Goal: Contribute content: Contribute content

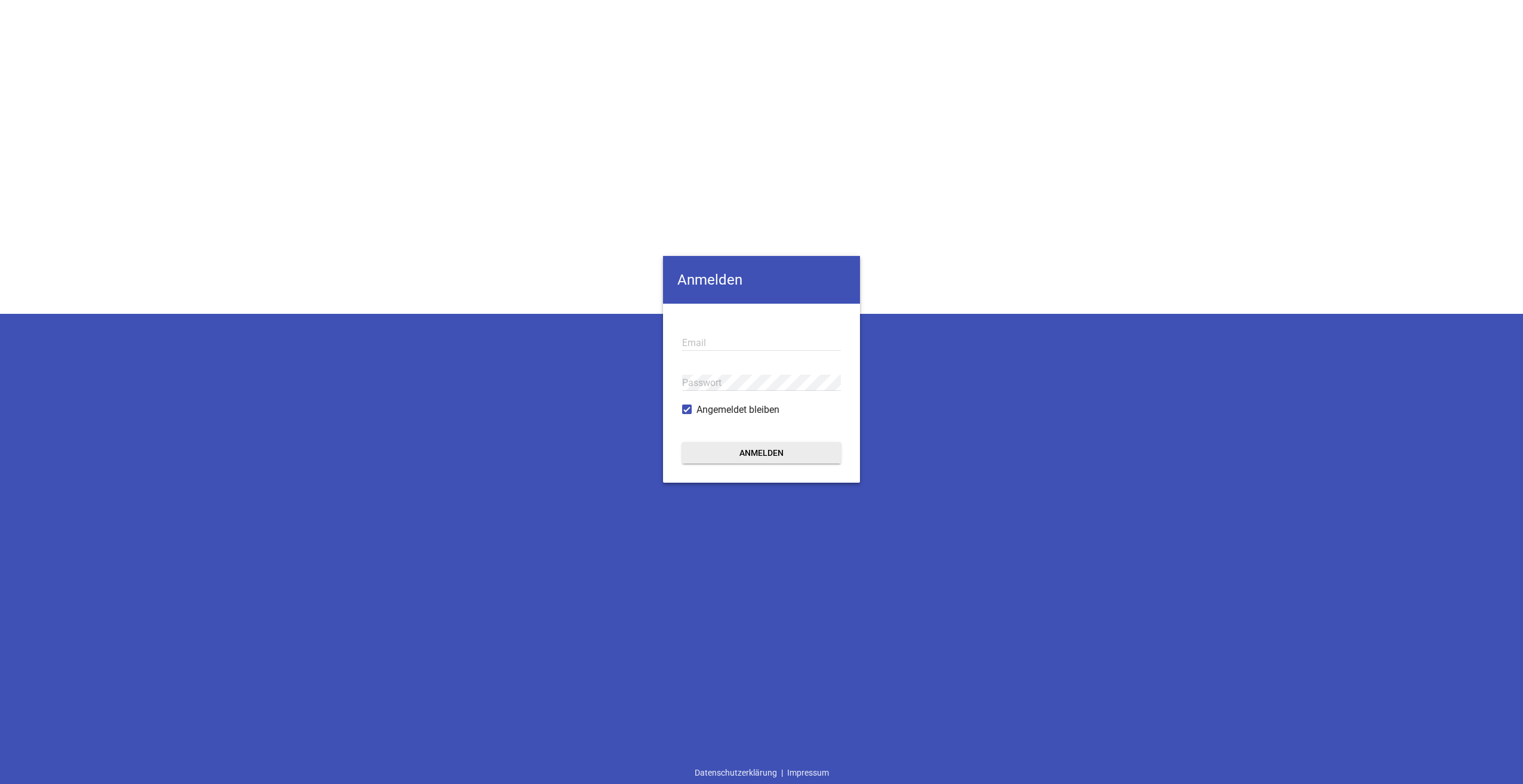
type input "[EMAIL_ADDRESS][DOMAIN_NAME]"
click at [781, 449] on button "Anmelden" at bounding box center [762, 453] width 159 height 21
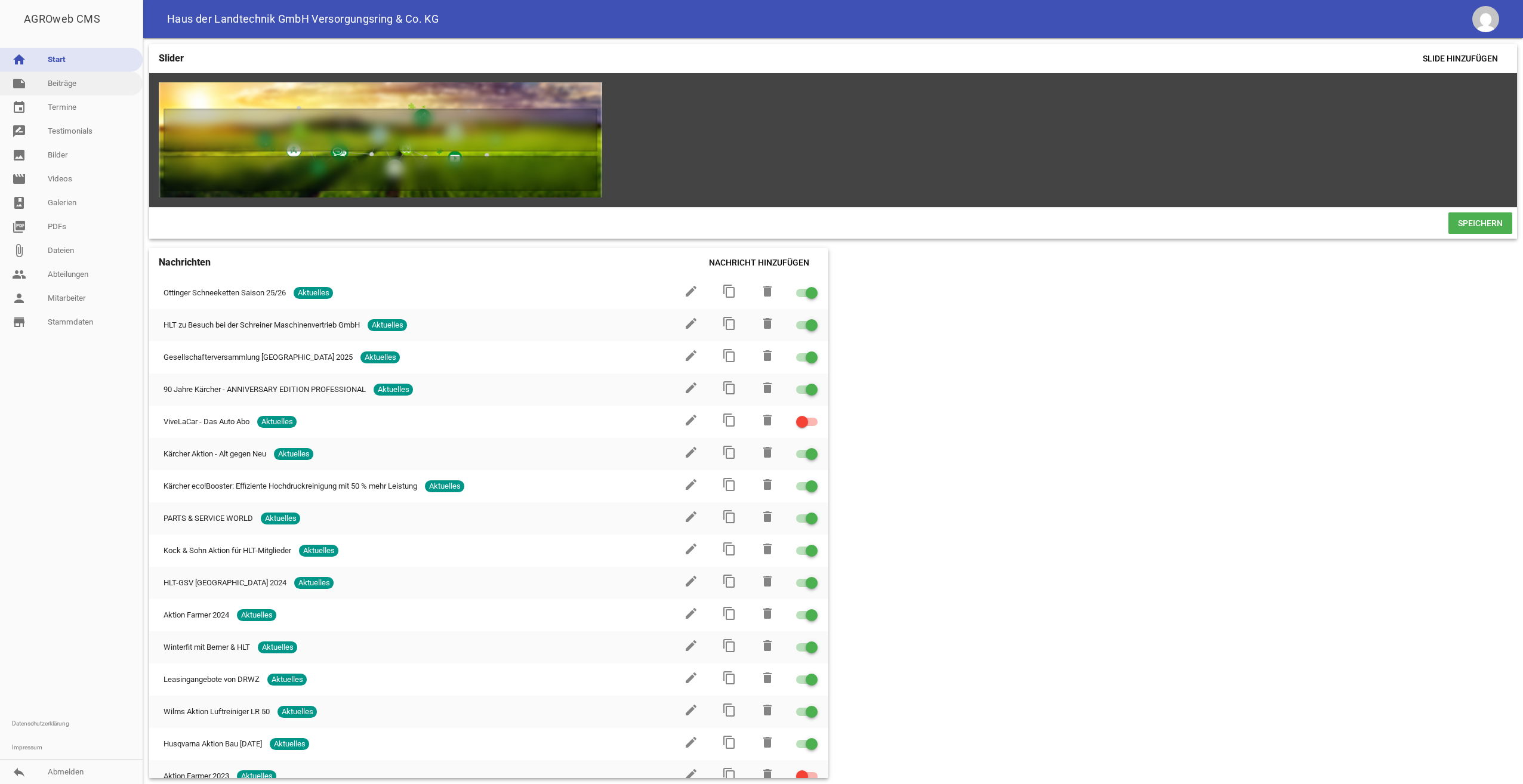
click at [73, 83] on link "note Beiträge" at bounding box center [71, 84] width 142 height 24
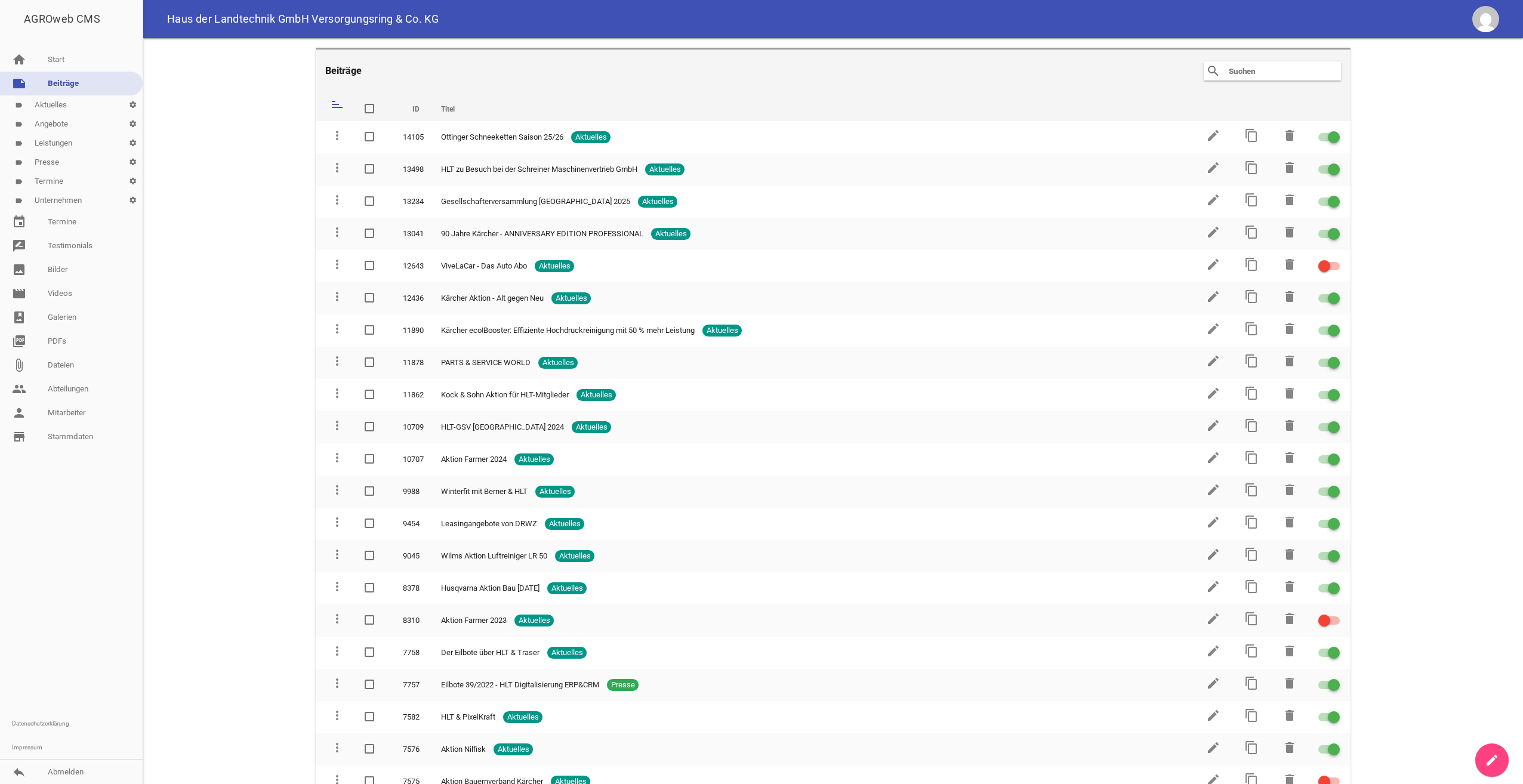
click at [1491, 751] on link "create" at bounding box center [1493, 761] width 34 height 34
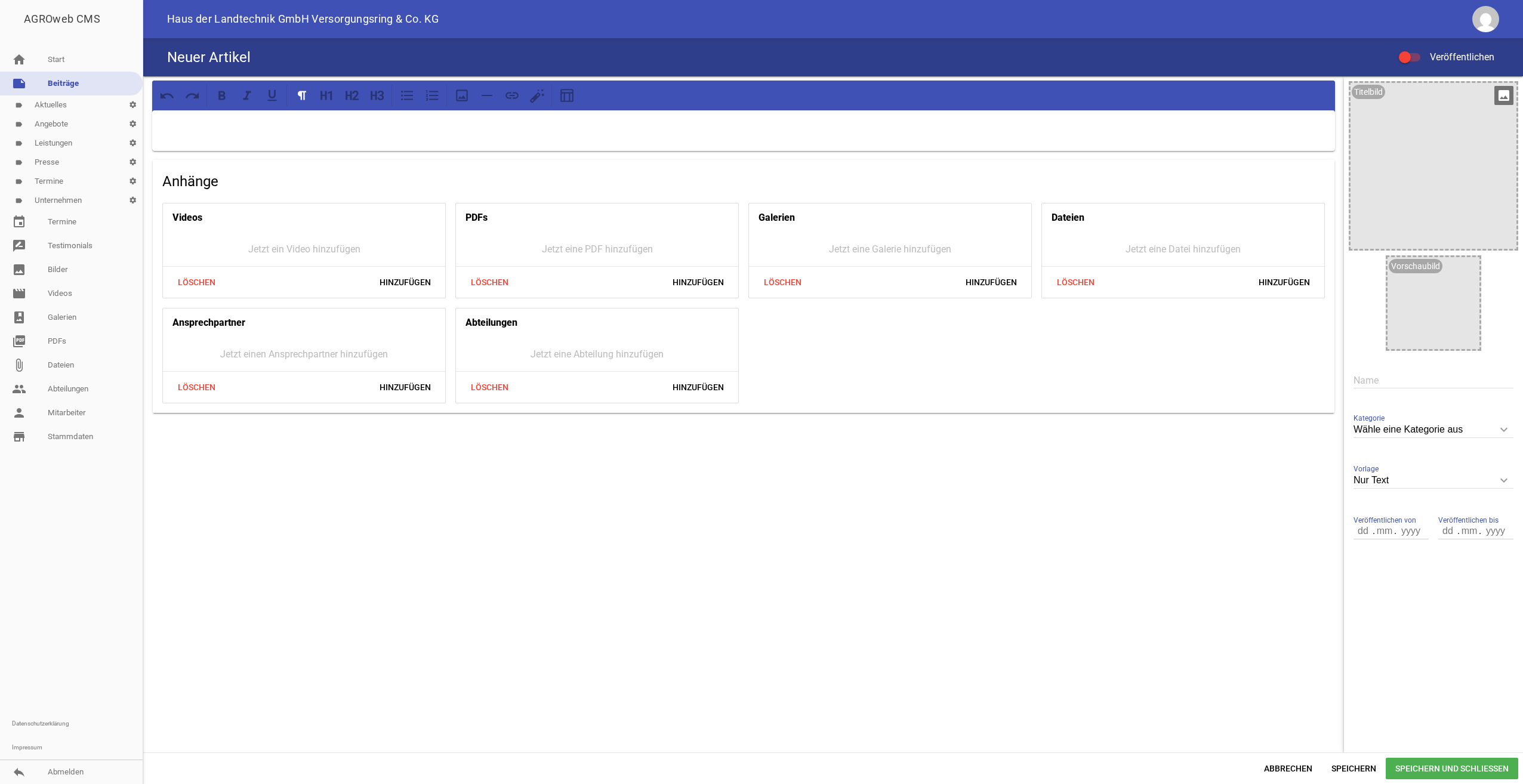
click at [1506, 93] on icon "image" at bounding box center [1504, 95] width 19 height 19
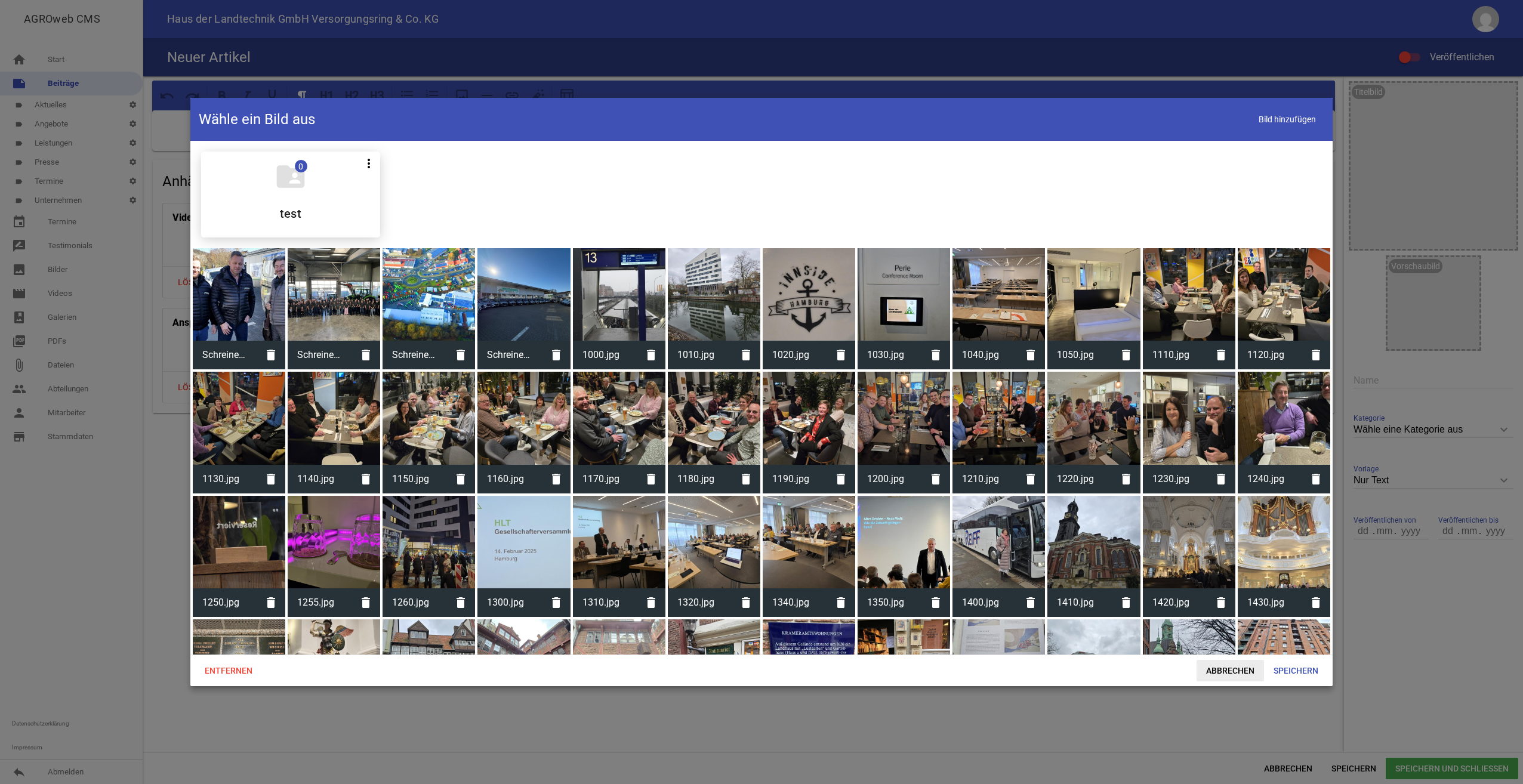
click at [1240, 672] on span "Abbrechen" at bounding box center [1230, 670] width 67 height 21
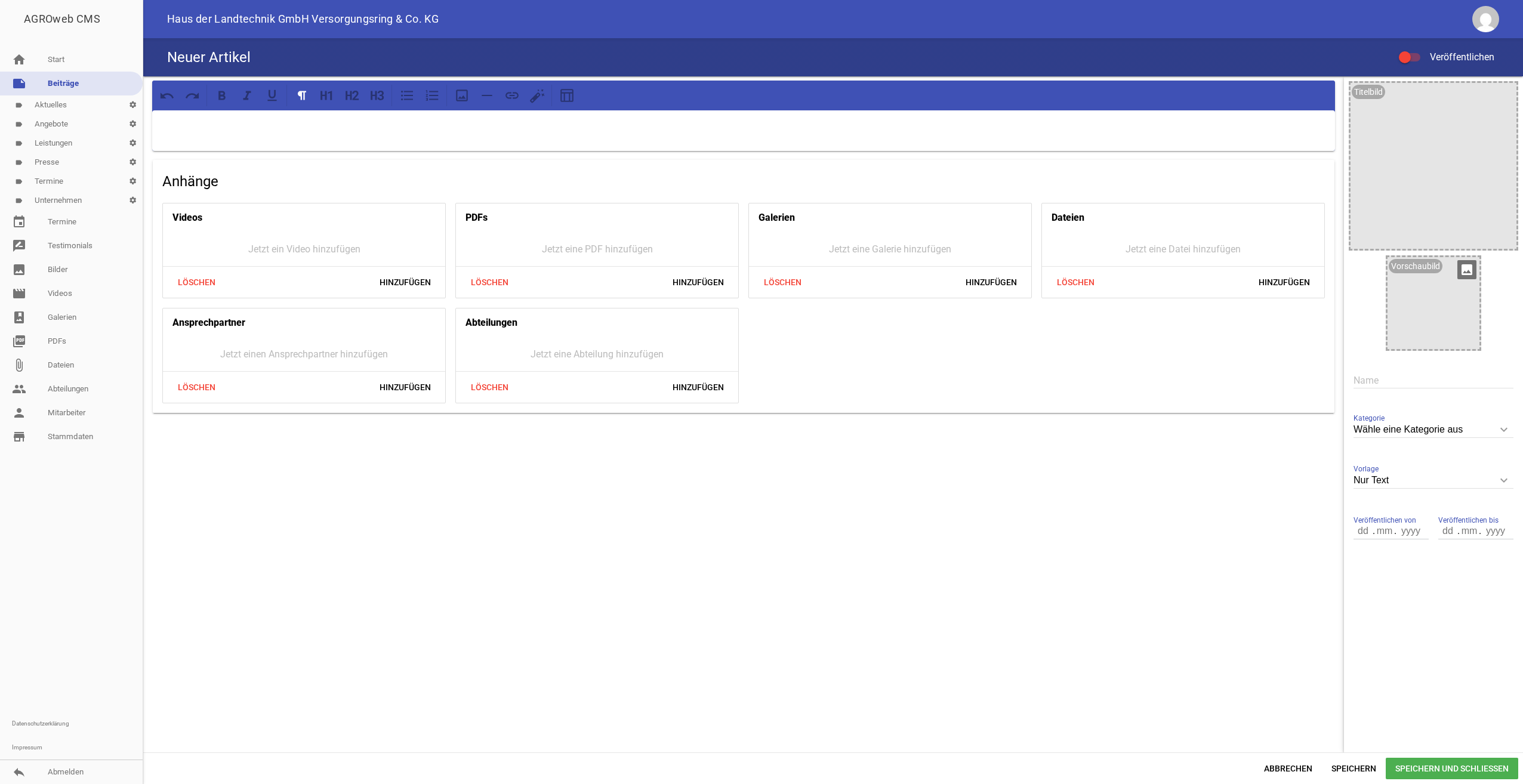
click at [1469, 266] on icon "image" at bounding box center [1467, 269] width 19 height 19
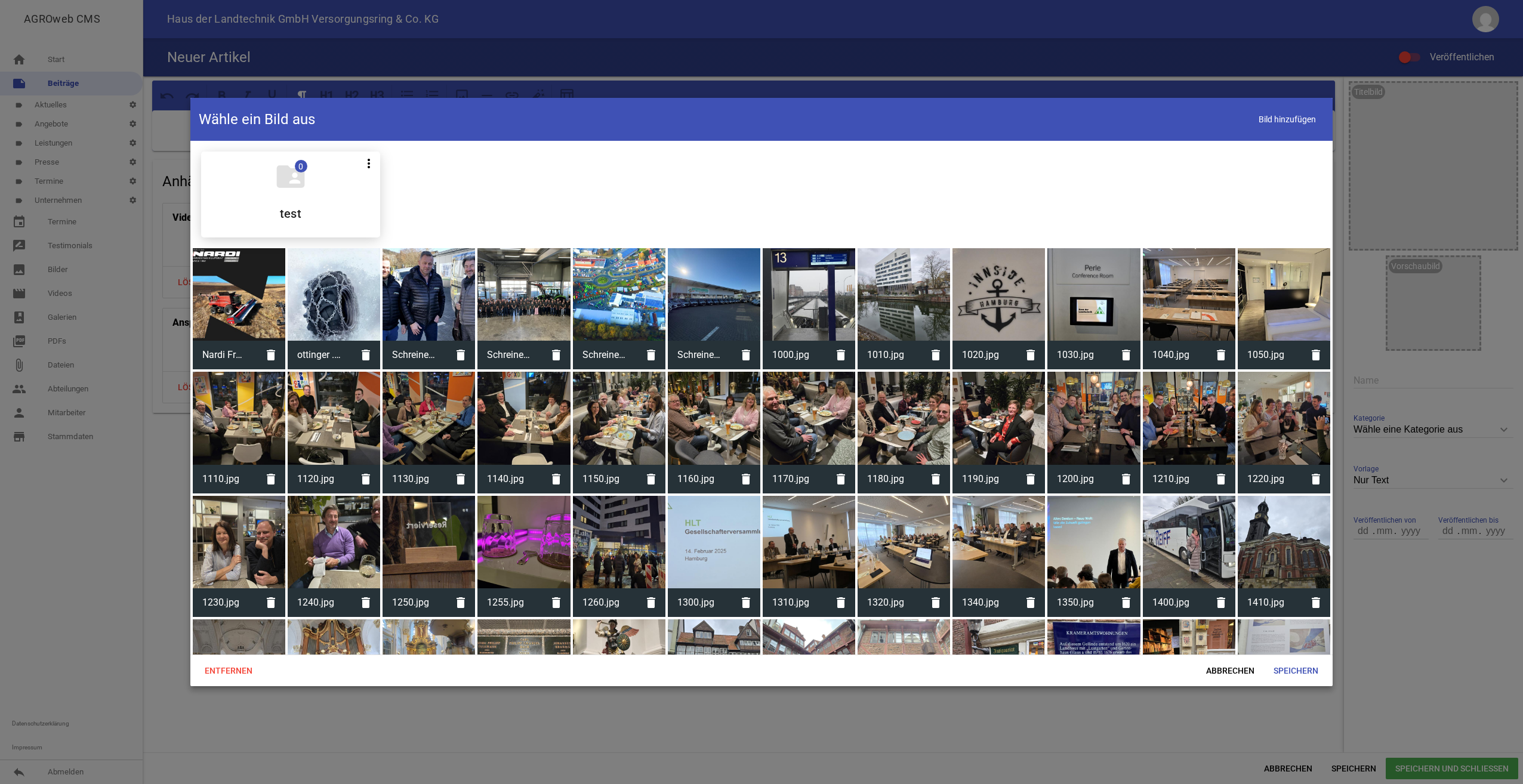
click at [232, 302] on div at bounding box center [239, 294] width 93 height 93
click at [1292, 671] on span "Speichern" at bounding box center [1296, 670] width 64 height 21
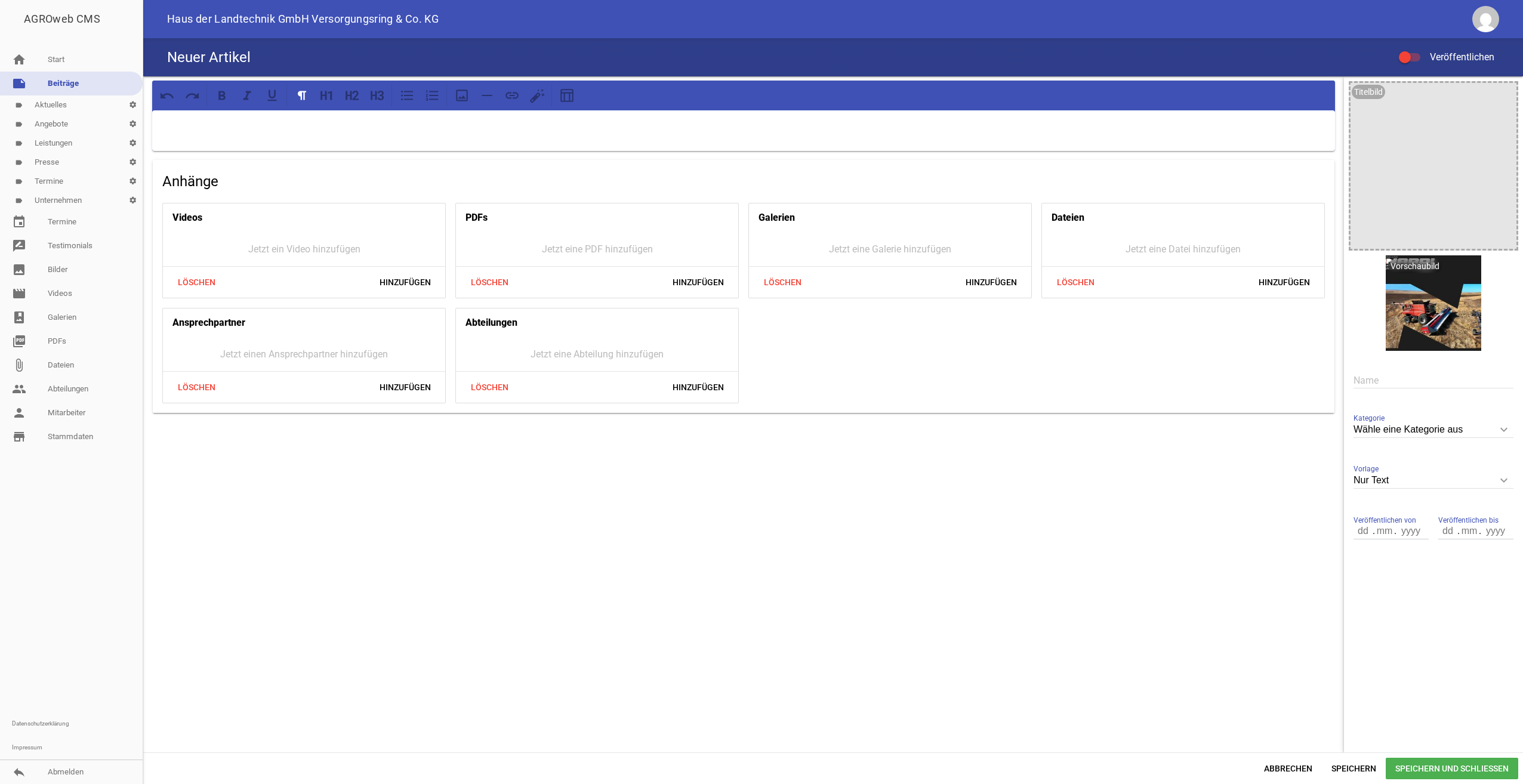
click at [339, 126] on p at bounding box center [743, 126] width 1166 height 14
click at [1408, 377] on input "text" at bounding box center [1434, 380] width 160 height 16
type input "Kooperation mit [PERSON_NAME]"
click at [1507, 431] on icon "keyboard_arrow_down" at bounding box center [1504, 429] width 19 height 19
click at [1507, 431] on input "Wähle eine Kategorie aus" at bounding box center [1434, 430] width 160 height 16
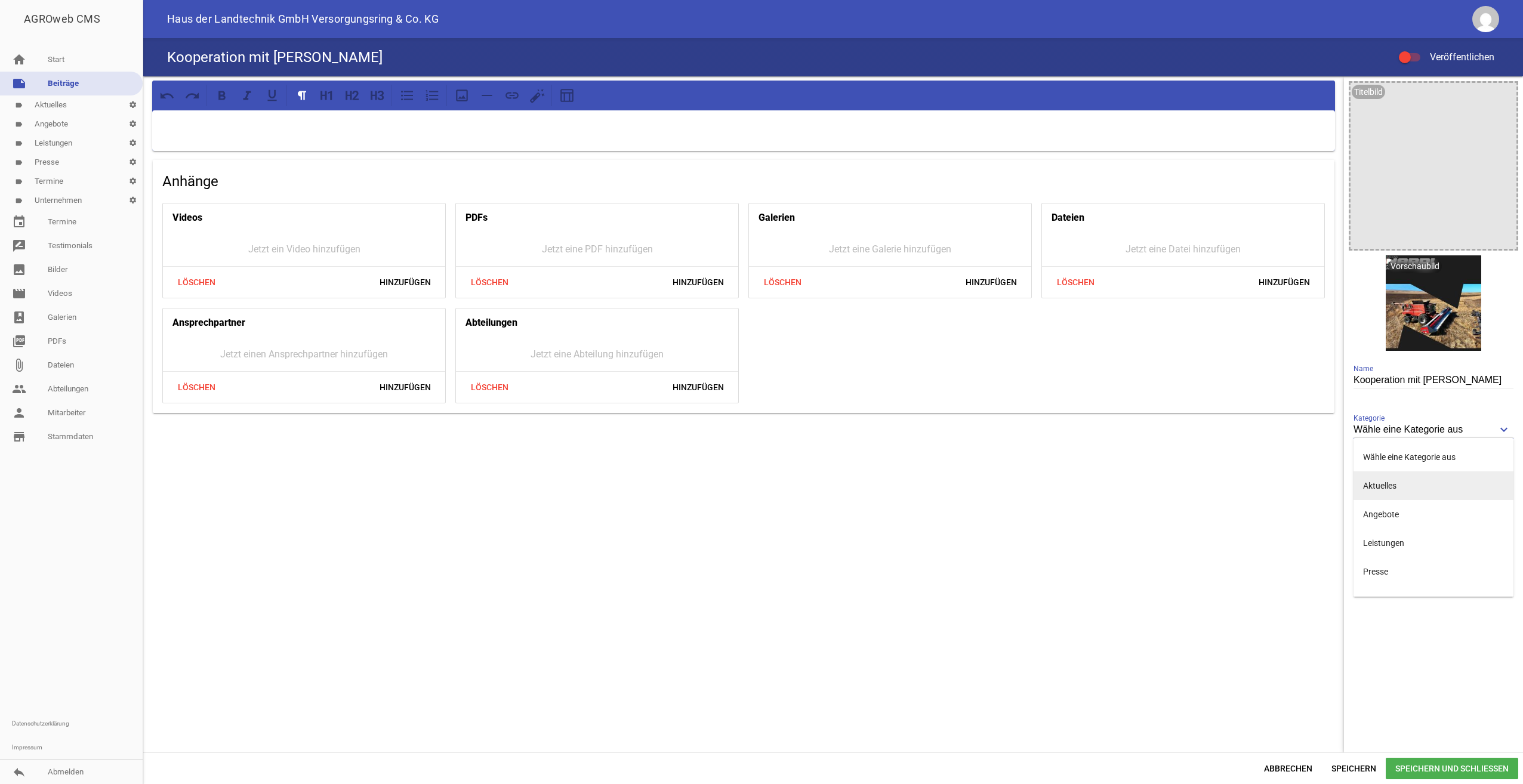
click at [1425, 482] on li "Aktuelles" at bounding box center [1434, 486] width 160 height 28
type input "Aktuelles"
click at [1465, 376] on input "Kooperation mit [PERSON_NAME]" at bounding box center [1434, 380] width 160 height 16
type input "Kooperation mit Nardi Harvesting Equipment"
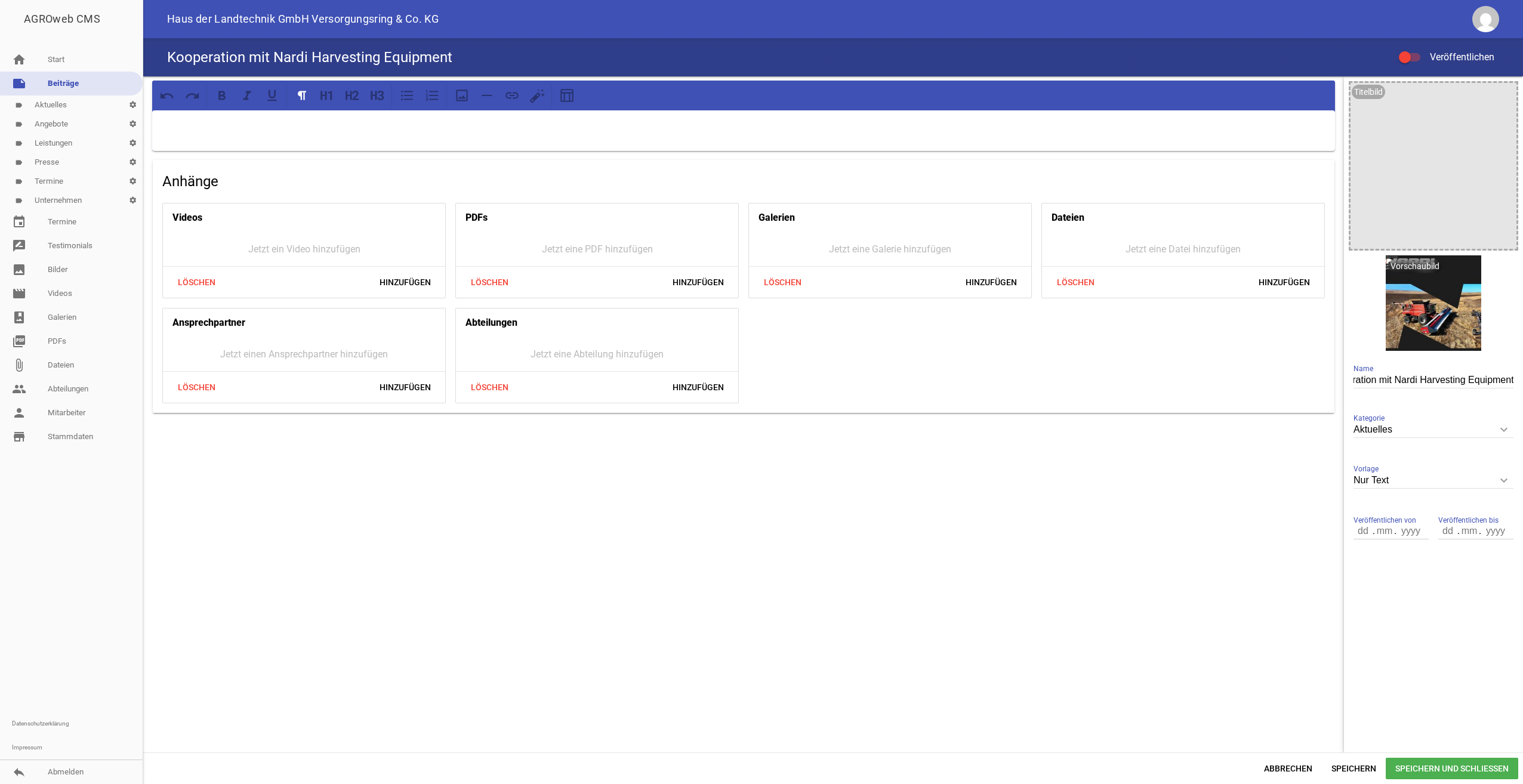
scroll to position [0, 0]
click at [275, 124] on p at bounding box center [743, 126] width 1166 height 14
click at [547, 125] on p at bounding box center [743, 126] width 1166 height 14
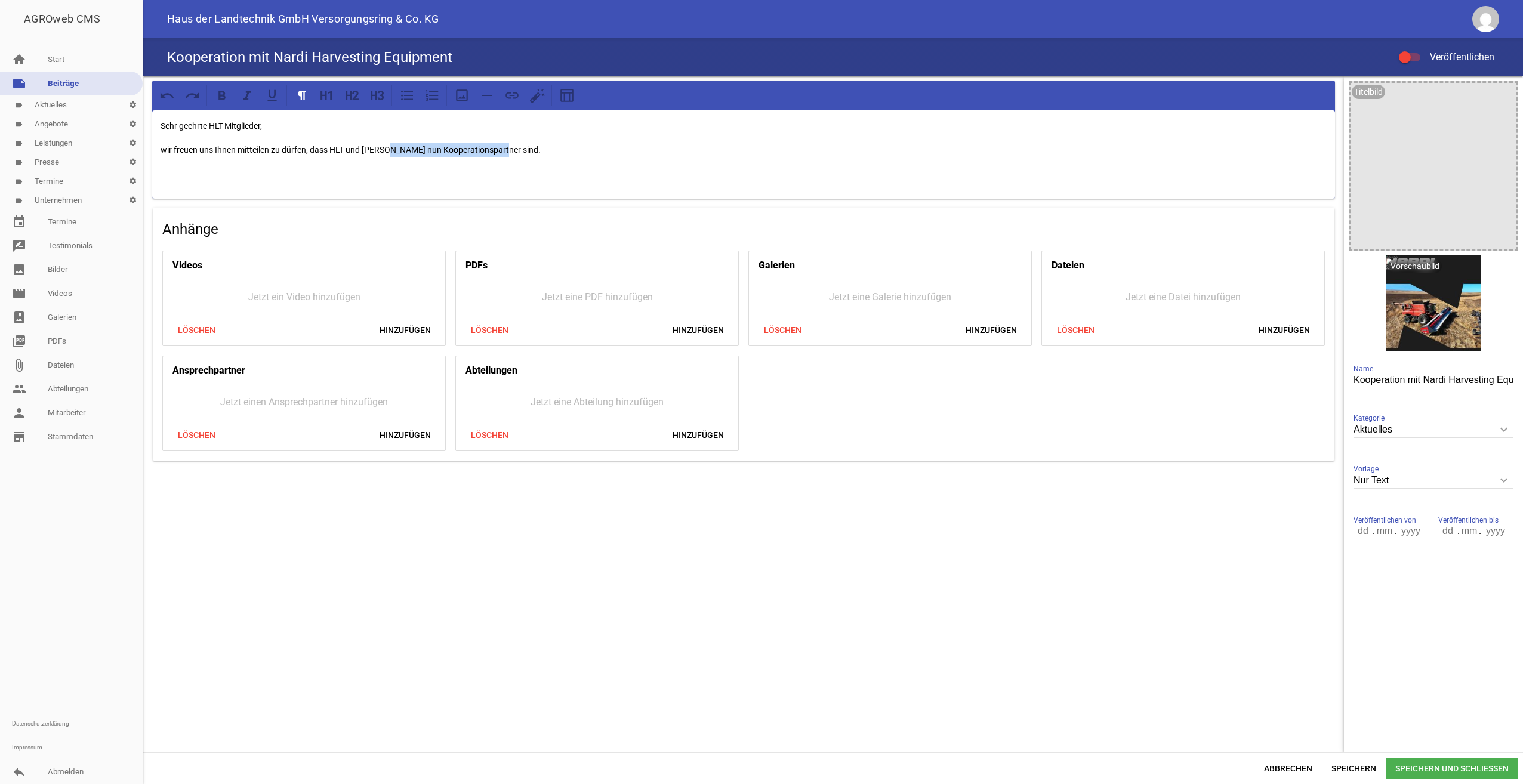
drag, startPoint x: 385, startPoint y: 151, endPoint x: 495, endPoint y: 150, distance: 110.0
click at [495, 150] on p "wir freuen uns Ihnen mitteilen zu dürfen, dass HLT und [PERSON_NAME] nun Kooper…" at bounding box center [743, 150] width 1166 height 14
click at [344, 149] on p "wir freuen uns Ihnen mitteilen zu dürfen, dass HLT und Nardi eine Kooperationsv…" at bounding box center [743, 150] width 1166 height 14
click at [690, 151] on p "wir freuen uns Ihnen mitteilen zu dürfen, dass HLT-Landtechnik GmbH & Co. KG un…" at bounding box center [743, 150] width 1166 height 14
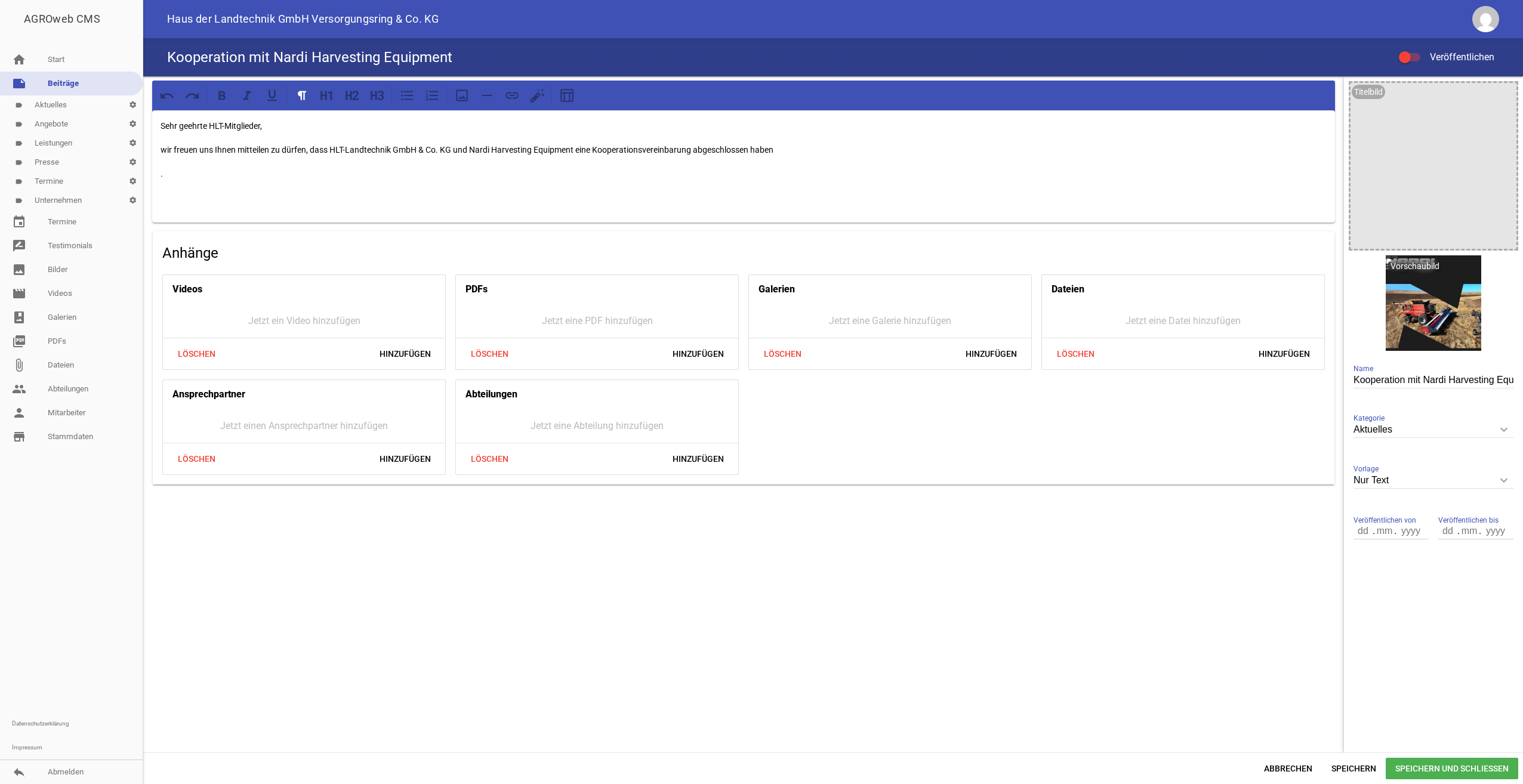
click at [778, 150] on p "wir freuen uns Ihnen mitteilen zu dürfen, dass HLT-Landtechnik GmbH & Co. KG un…" at bounding box center [743, 150] width 1166 height 14
drag, startPoint x: 576, startPoint y: 149, endPoint x: 789, endPoint y: 148, distance: 213.0
click at [789, 148] on p "wir freuen uns Ihnen mitteilen zu dürfen, dass HLT-Landtechnik GmbH & Co. KG un…" at bounding box center [743, 150] width 1166 height 14
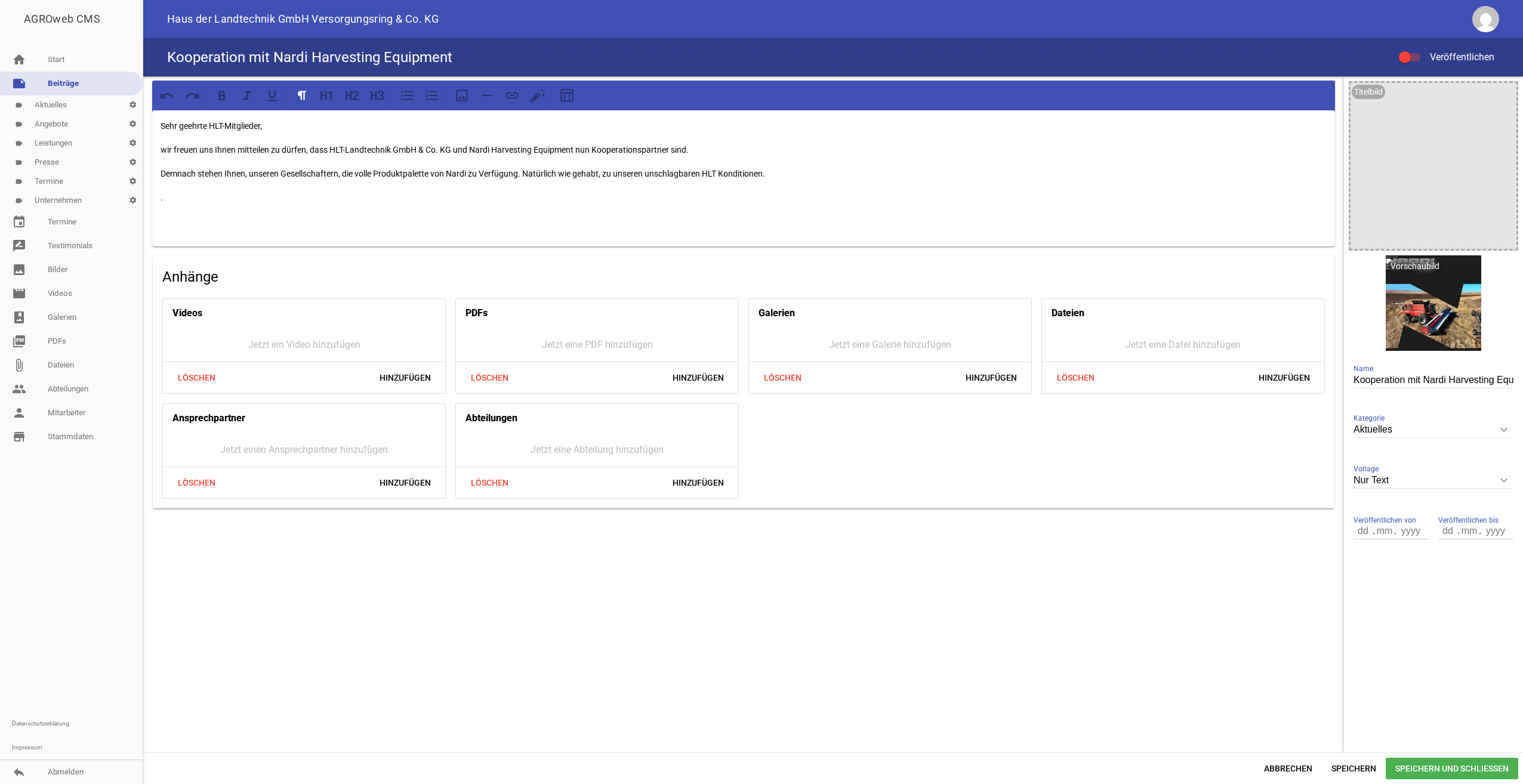
drag, startPoint x: 247, startPoint y: 177, endPoint x: 255, endPoint y: 181, distance: 8.9
click at [247, 177] on p "Demnach stehen Ihnen, unseren Gesellschaftern, die volle Produktpalette von Nar…" at bounding box center [743, 174] width 1166 height 14
click at [346, 170] on p "Demnach stehen Ihnen, als unsere Gesellschaftern, die volle Produktpalette von …" at bounding box center [743, 174] width 1166 height 14
click at [776, 174] on p "Demnach stehen Ihnen, als unsere Gesellschafter, die volle Produktpalette von N…" at bounding box center [743, 174] width 1166 height 14
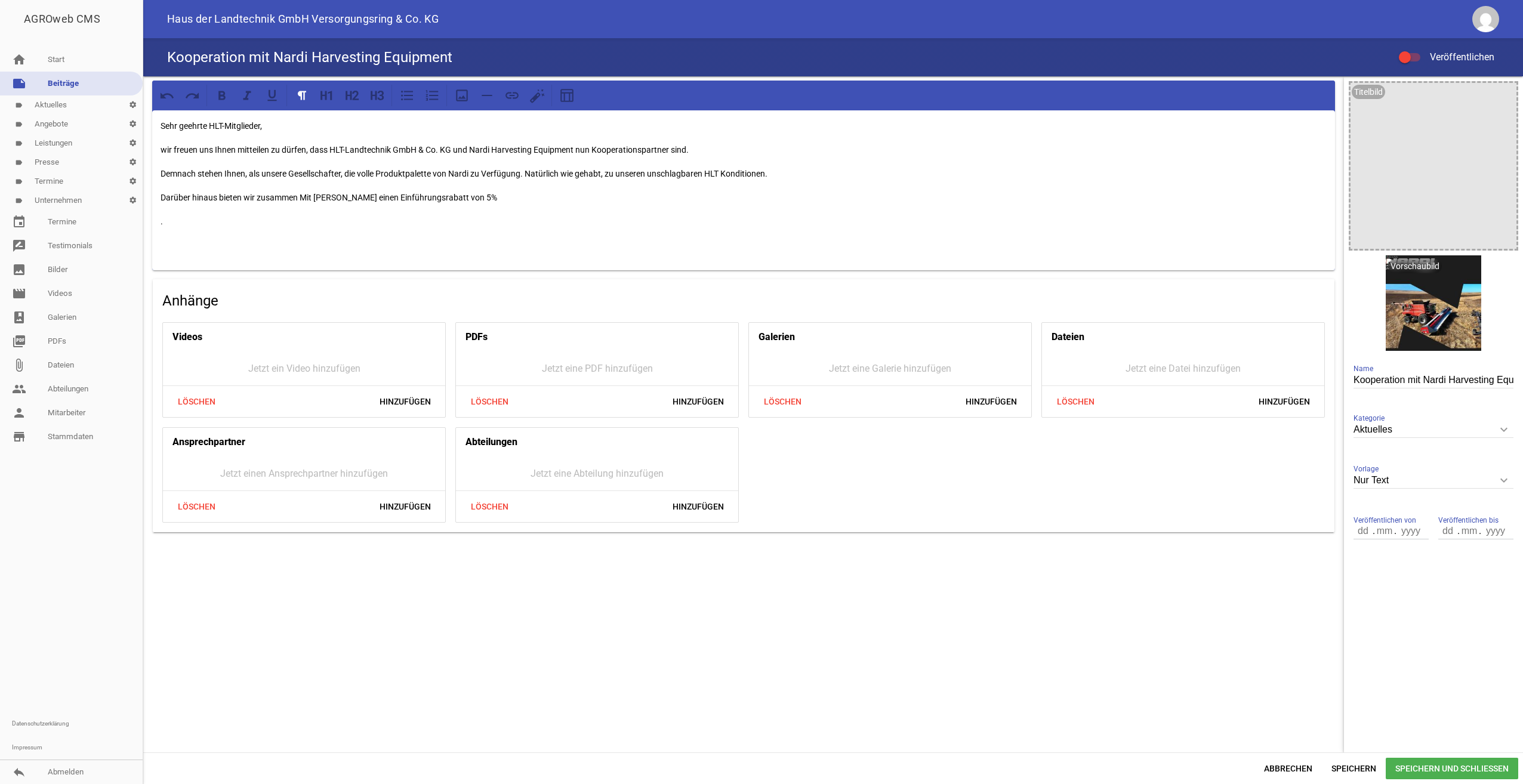
click at [304, 194] on p "Darüber hinaus bieten wir zusammen Mit [PERSON_NAME] einen Einführungsrabatt vo…" at bounding box center [743, 197] width 1166 height 14
click at [359, 196] on p "Darüber hinaus bieten wir zusammen mit [PERSON_NAME] einen Einführungsrabatt vo…" at bounding box center [743, 197] width 1166 height 14
click at [539, 194] on p "Darüber hinaus bieten wir zusammen mit [PERSON_NAME] einen zusätzlichen Einführ…" at bounding box center [743, 197] width 1166 height 14
click at [629, 174] on p "Demnach stehen Ihnen, als unsere Gesellschafter, die volle Produktpalette von N…" at bounding box center [743, 174] width 1166 height 14
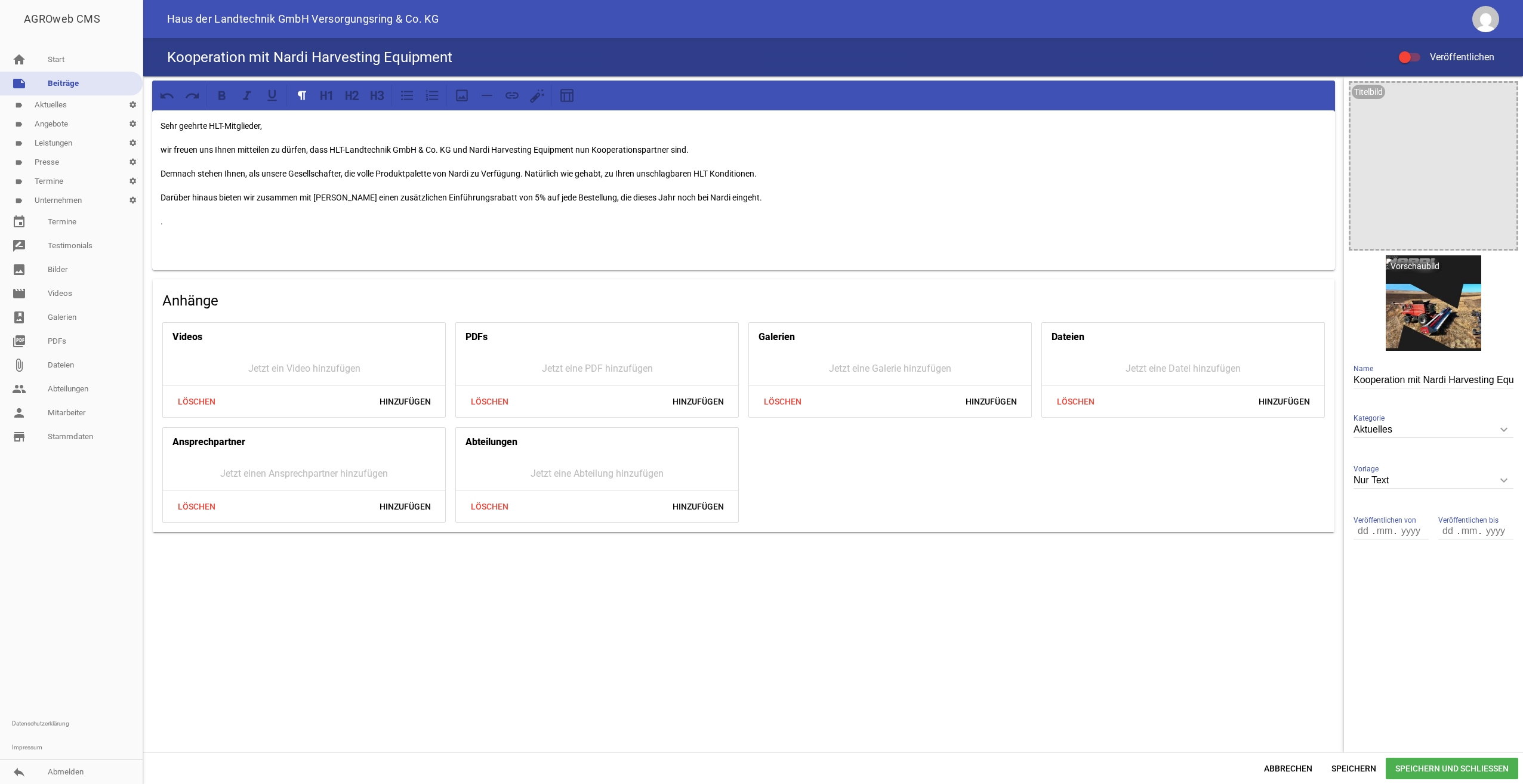
click at [710, 173] on p "Demnach stehen Ihnen, als unsere Gesellschafter, die volle Produktpalette von N…" at bounding box center [743, 174] width 1166 height 14
click at [741, 196] on p "Darüber hinaus bieten wir zusammen mit [PERSON_NAME] einen zusätzlichen Einführ…" at bounding box center [743, 197] width 1166 height 14
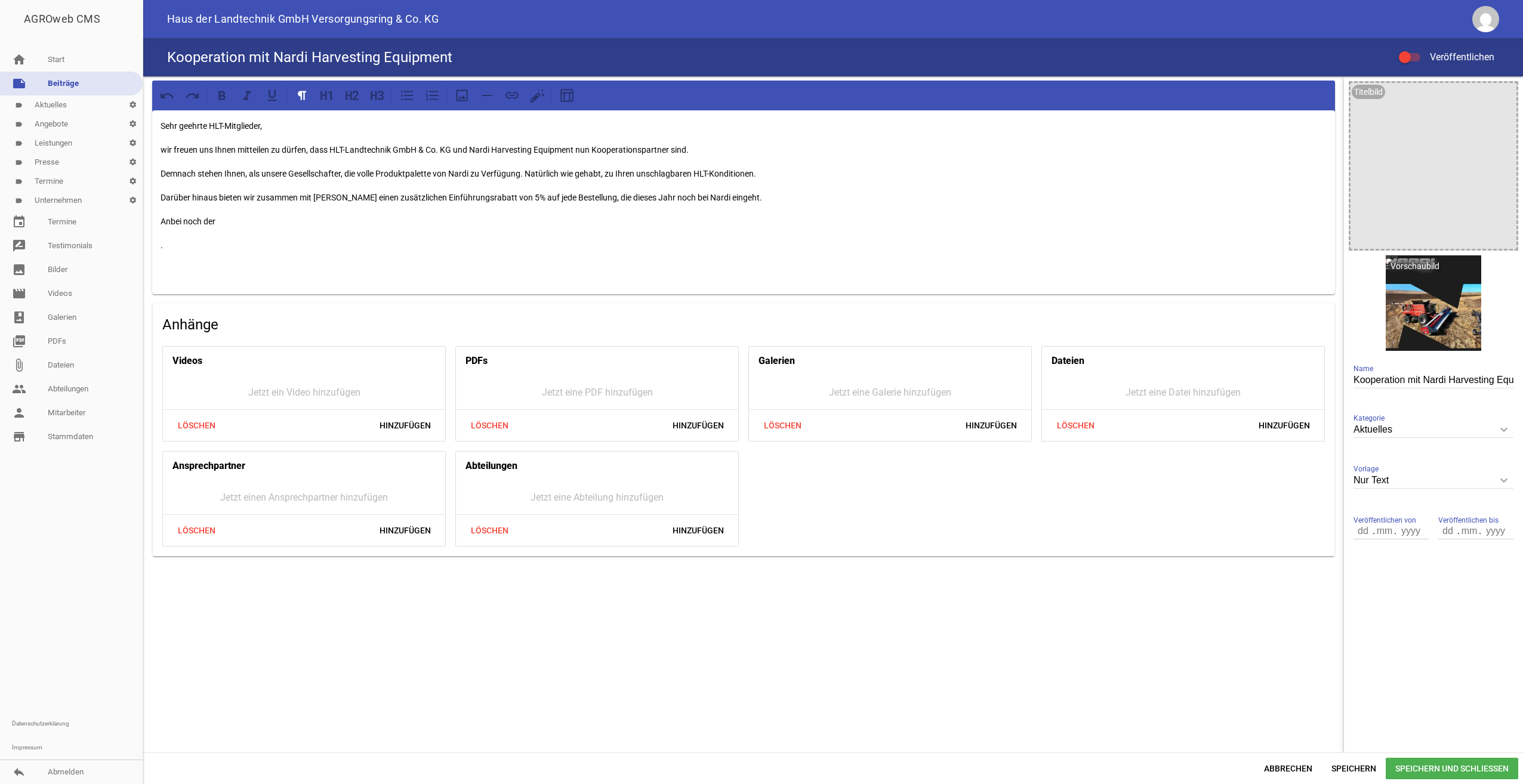
click at [191, 219] on p "Anbei noch der" at bounding box center [743, 221] width 1166 height 14
click at [168, 220] on p "Anbei haben wir Ihnen den Gesamtkatalog 2025" at bounding box center [743, 221] width 1166 height 14
drag, startPoint x: 385, startPoint y: 223, endPoint x: 396, endPoint y: 225, distance: 11.2
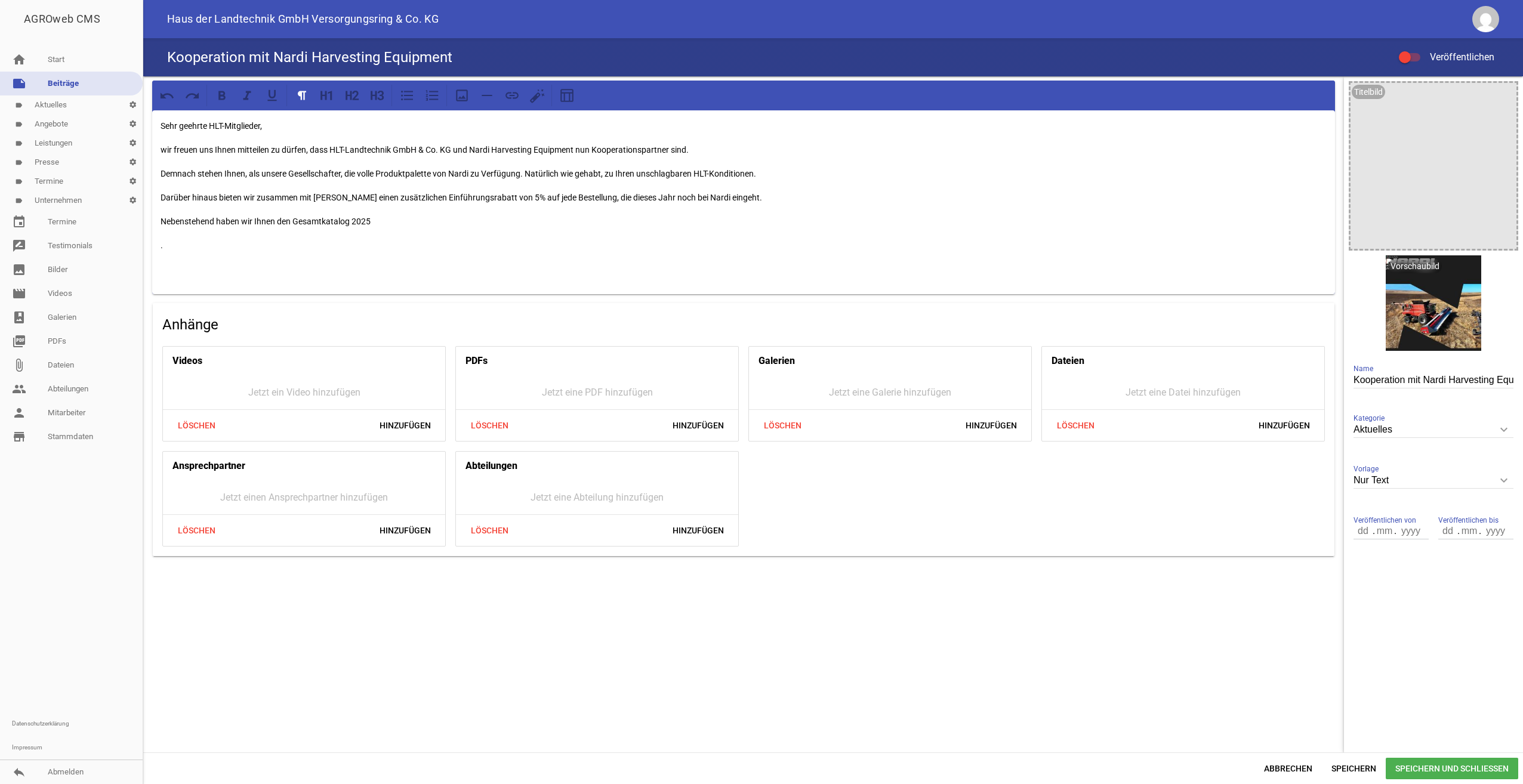
click at [385, 223] on p "Nebenstehend haben wir Ihnen den Gesamtkatalog 2025" at bounding box center [743, 221] width 1166 height 14
click at [294, 221] on p "Nebenstehend haben wir Ihnen den Gesamtkatalog 2025 beigefügt." at bounding box center [743, 221] width 1166 height 14
click at [454, 225] on p "Nebenstehend haben wir Ihnen den Nardi-Gesamtkatalog 2025 beigefügt." at bounding box center [743, 221] width 1166 height 14
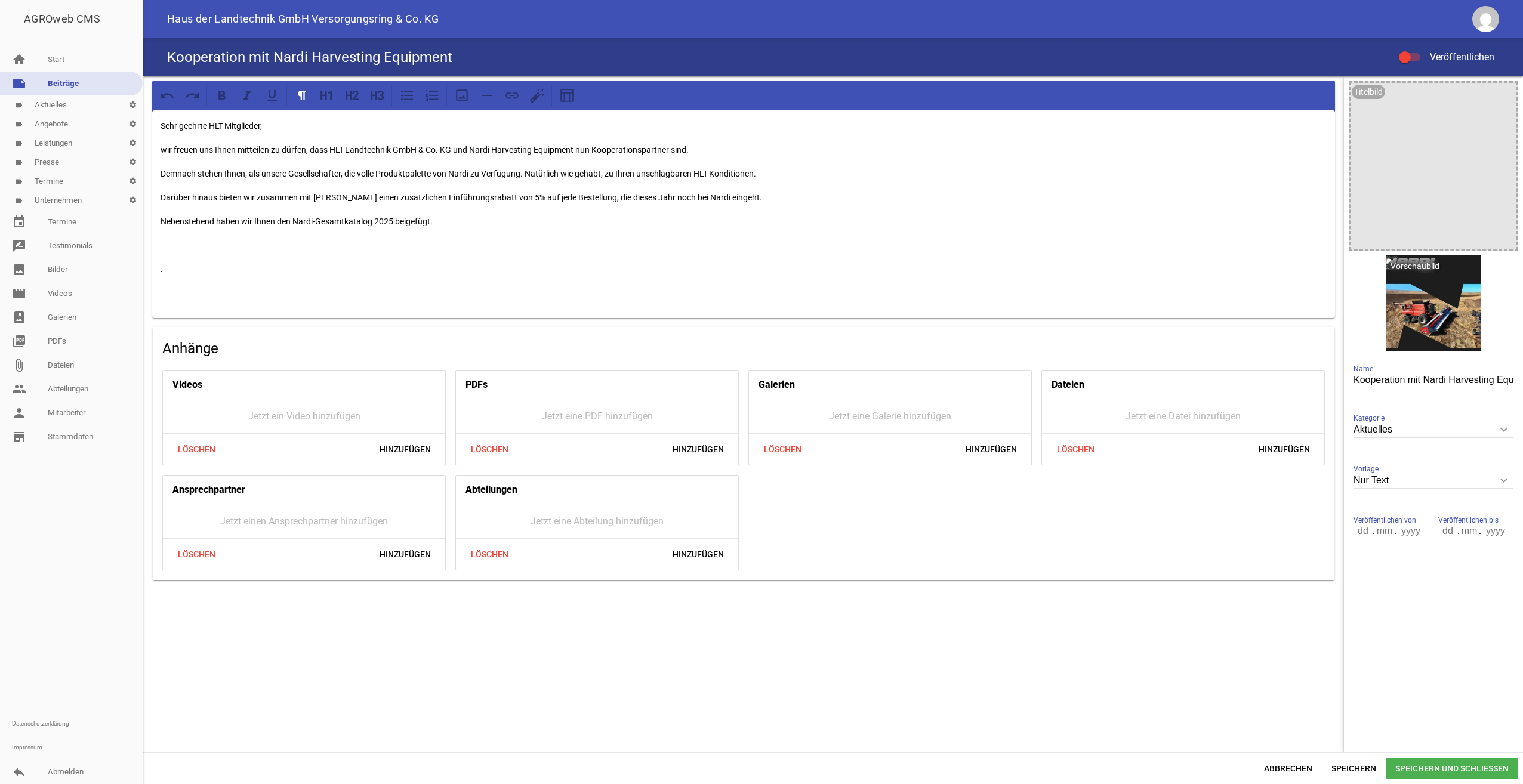
drag, startPoint x: 522, startPoint y: 175, endPoint x: 531, endPoint y: 177, distance: 9.2
click at [522, 175] on p "Demnach stehen Ihnen, als unsere Gesellschafter, die volle Produktpalette von N…" at bounding box center [743, 174] width 1166 height 14
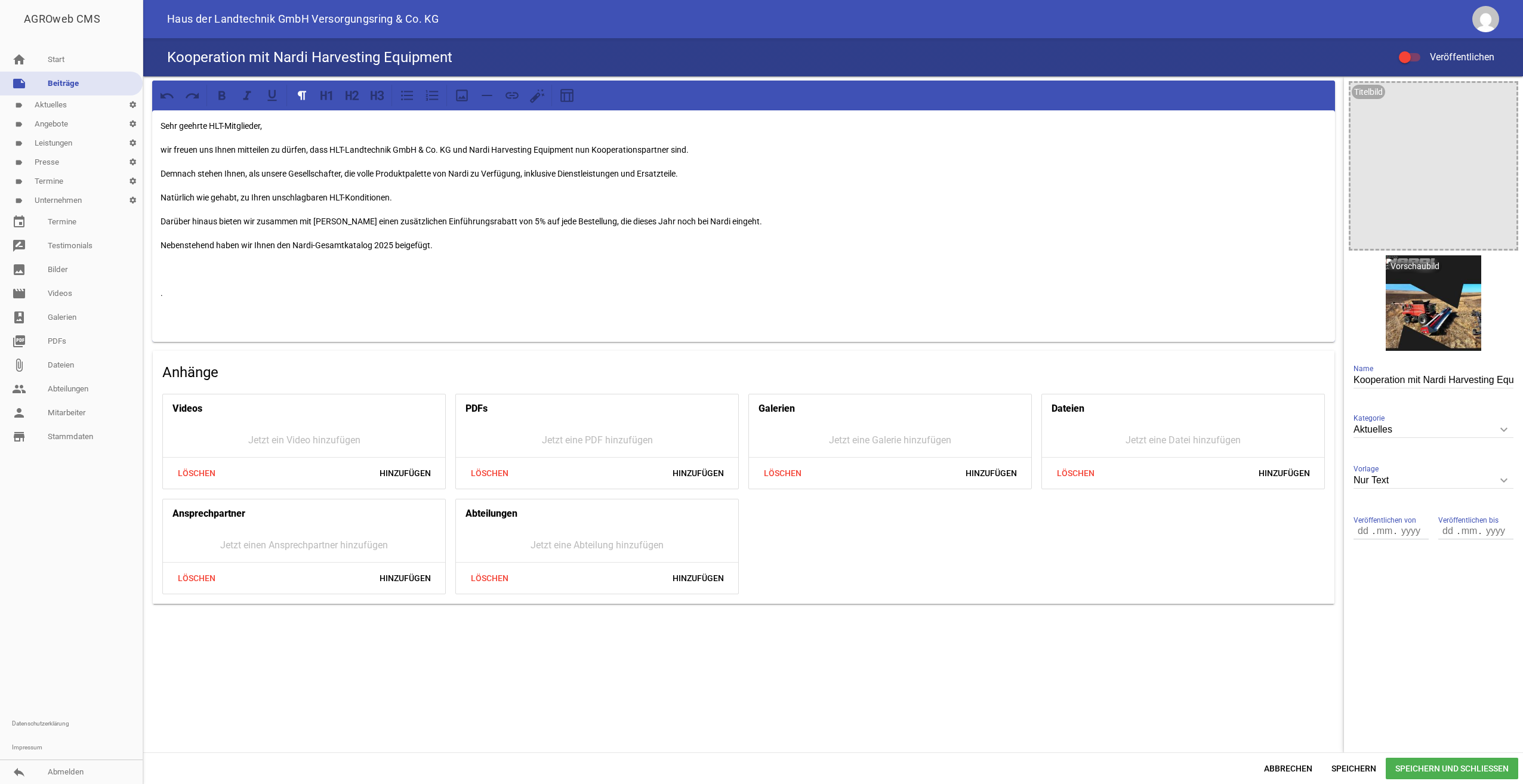
click at [452, 246] on p "Nebenstehend haben wir Ihnen den Nardi-Gesamtkatalog 2025 beigefügt." at bounding box center [743, 245] width 1166 height 14
click at [326, 274] on p at bounding box center [743, 269] width 1166 height 14
click at [427, 293] on p "." at bounding box center [743, 293] width 1166 height 14
click at [411, 254] on div "Sehr geehrte HLT-Mitglieder, wir freuen uns Ihnen mitteilen zu dürfen, dass HLT…" at bounding box center [743, 227] width 1183 height 232
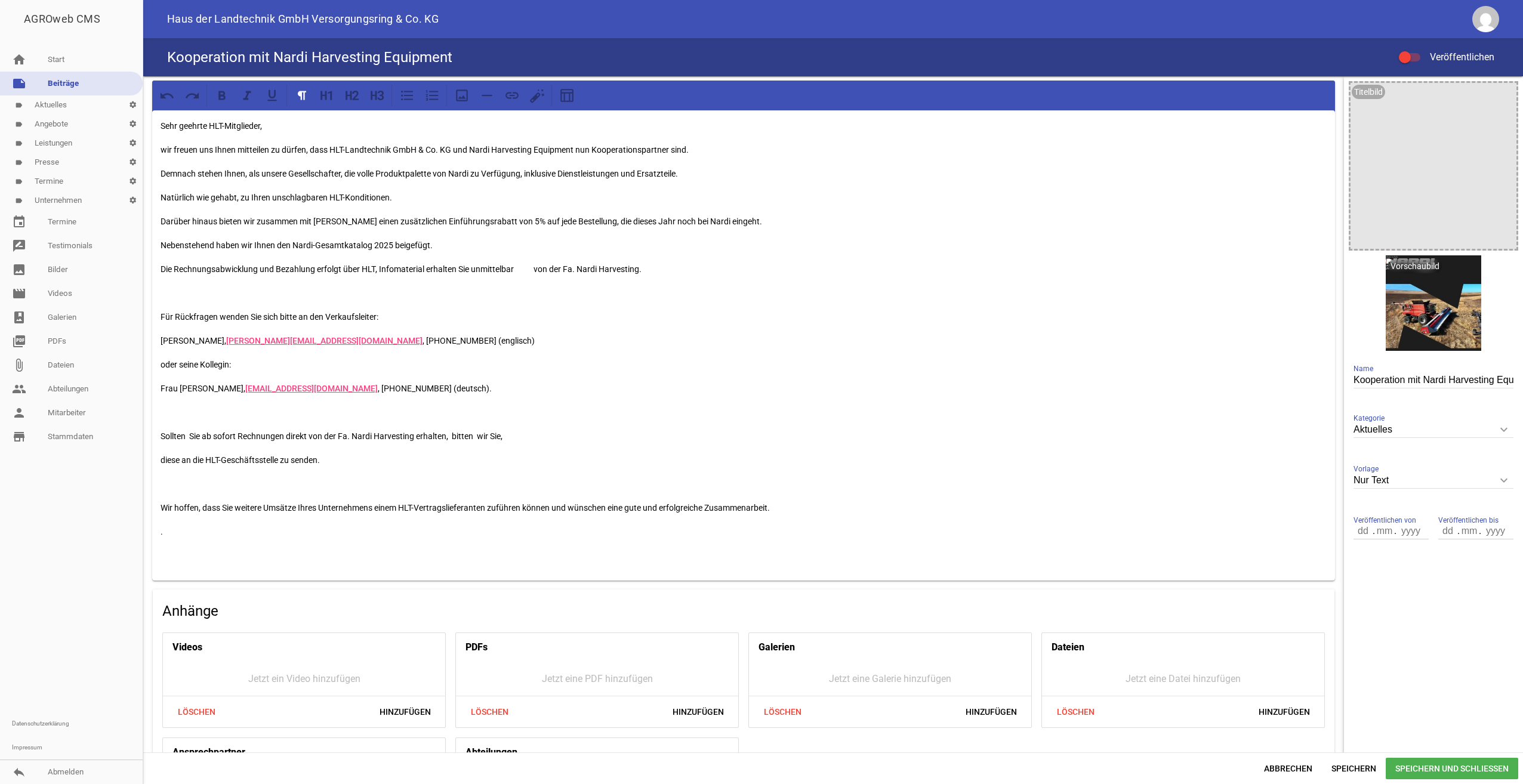
click at [242, 294] on p at bounding box center [743, 293] width 1166 height 14
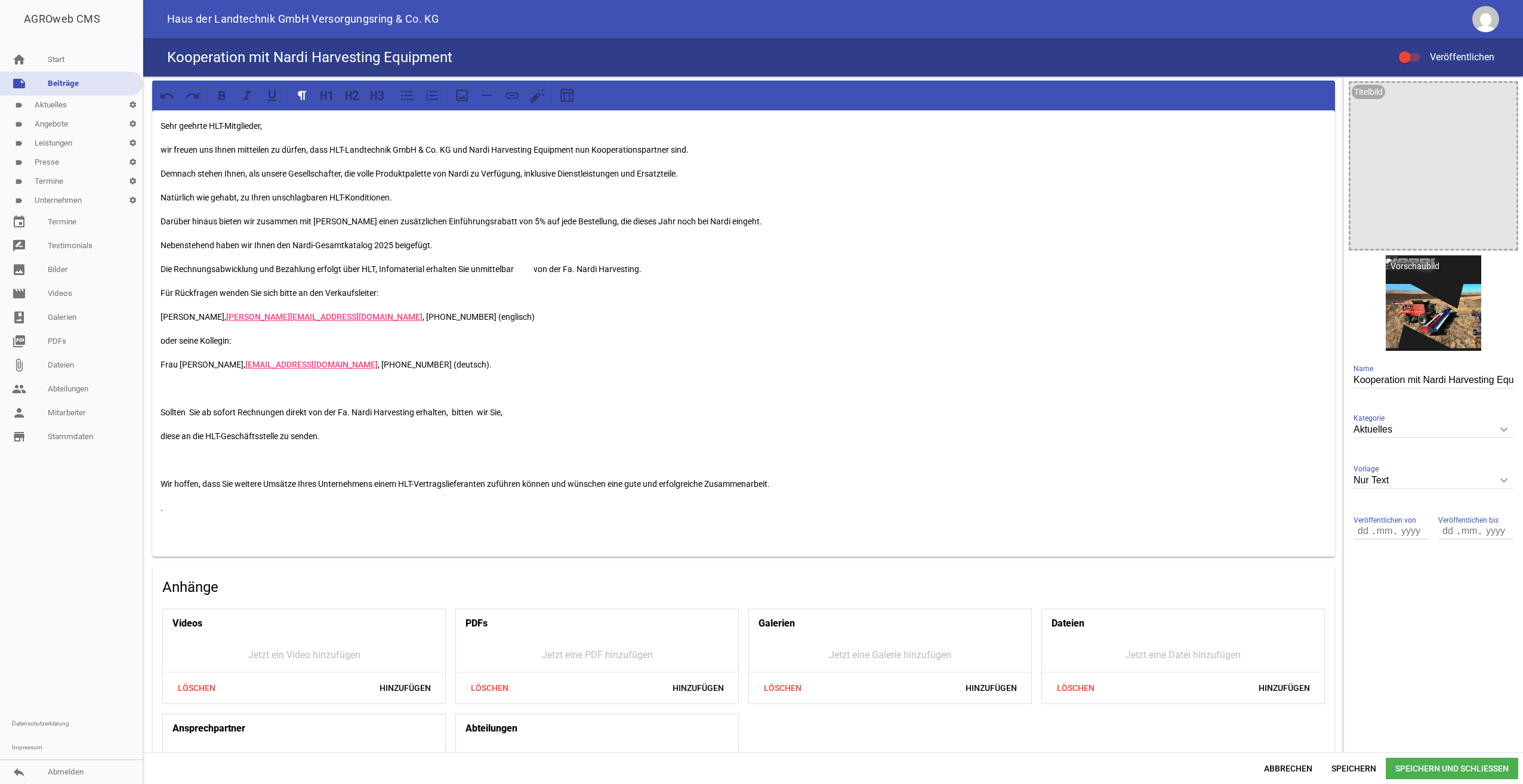
click at [523, 266] on p "Die Rechnungsabwicklung und Bezahlung erfolgt über HLT, Infomaterial erhalten S…" at bounding box center [743, 269] width 1166 height 14
click at [518, 269] on p "Die Rechnungsabwicklung und Bezahlung erfolgt über HLT, Infomaterial erhalten S…" at bounding box center [743, 269] width 1166 height 14
click at [182, 245] on p "Nebenstehend haben wir Ihnen den Nardi-Gesamtkatalog 2025 beigefügt." at bounding box center [743, 245] width 1166 height 14
click at [205, 219] on p "Darüber hinaus bieten wir zusammen mit [PERSON_NAME] einen zusätzlichen Einführ…" at bounding box center [743, 221] width 1166 height 14
drag, startPoint x: 167, startPoint y: 507, endPoint x: 150, endPoint y: 507, distance: 17.0
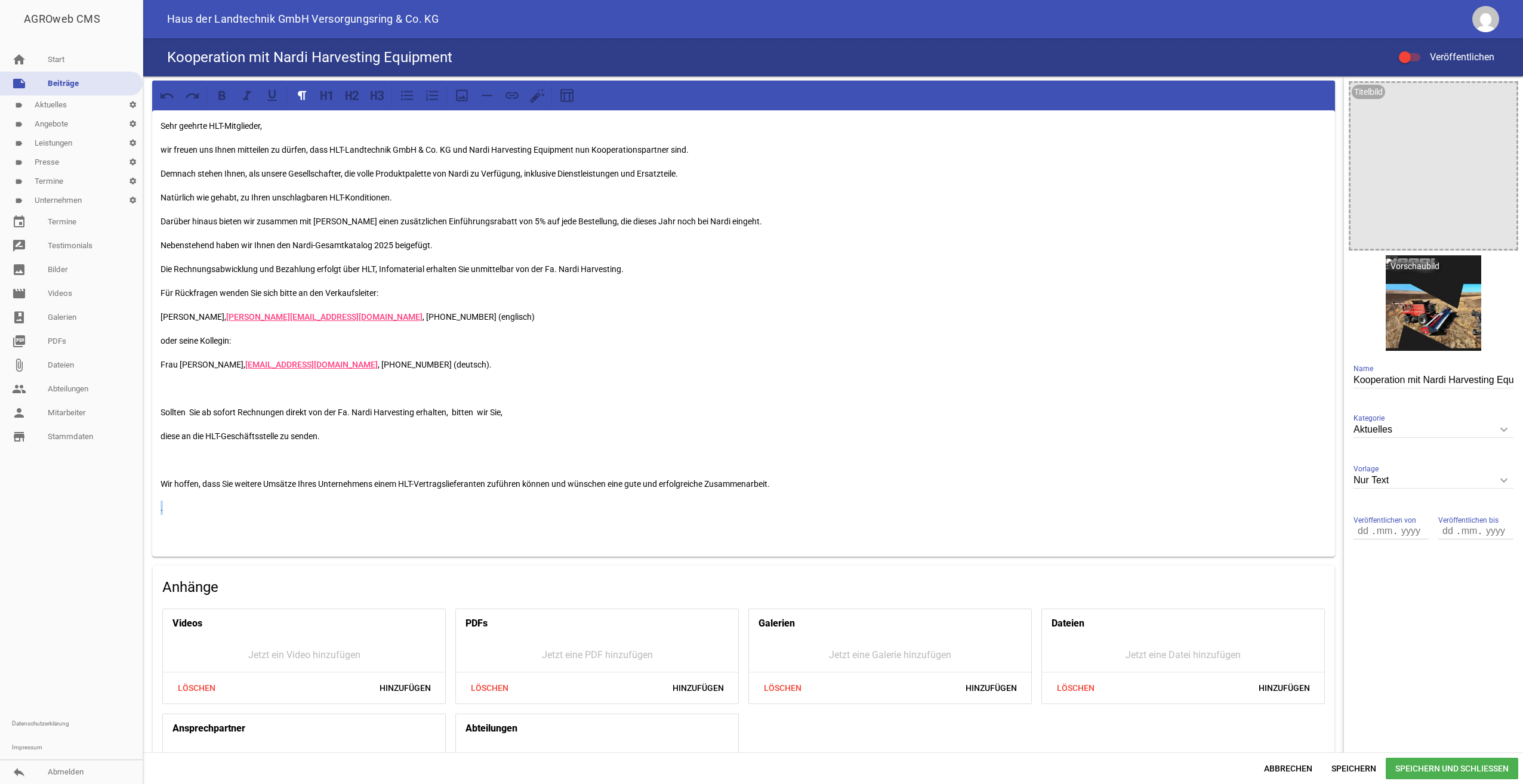
click at [150, 507] on div "Sehr geehrte HLT-Mitglieder, wir freuen uns Ihnen mitteilen zu dürfen, dass HLT…" at bounding box center [743, 450] width 1201 height 747
click at [161, 506] on p "Euer HLT-Team" at bounding box center [743, 508] width 1166 height 14
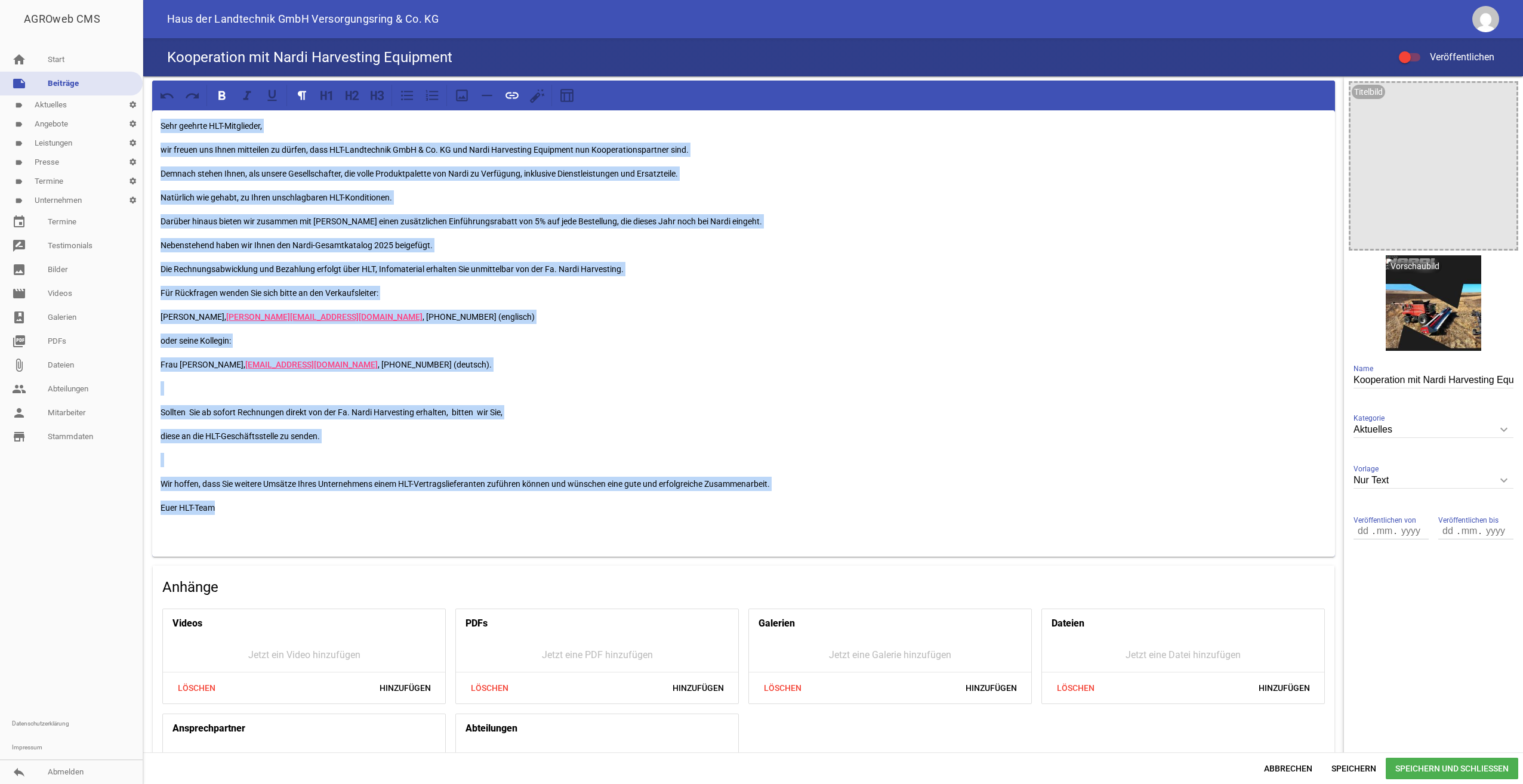
drag, startPoint x: 161, startPoint y: 124, endPoint x: 586, endPoint y: 504, distance: 570.1
click at [586, 504] on div "Sehr geehrte HLT-Mitglieder, wir freuen uns Ihnen mitteilen zu dürfen, dass HLT…" at bounding box center [743, 333] width 1183 height 446
click at [802, 486] on p "Wir hoffen, dass Sie weitere Umsätze Ihres Unternehmens einem HLT-Vertragsliefe…" at bounding box center [743, 484] width 1166 height 14
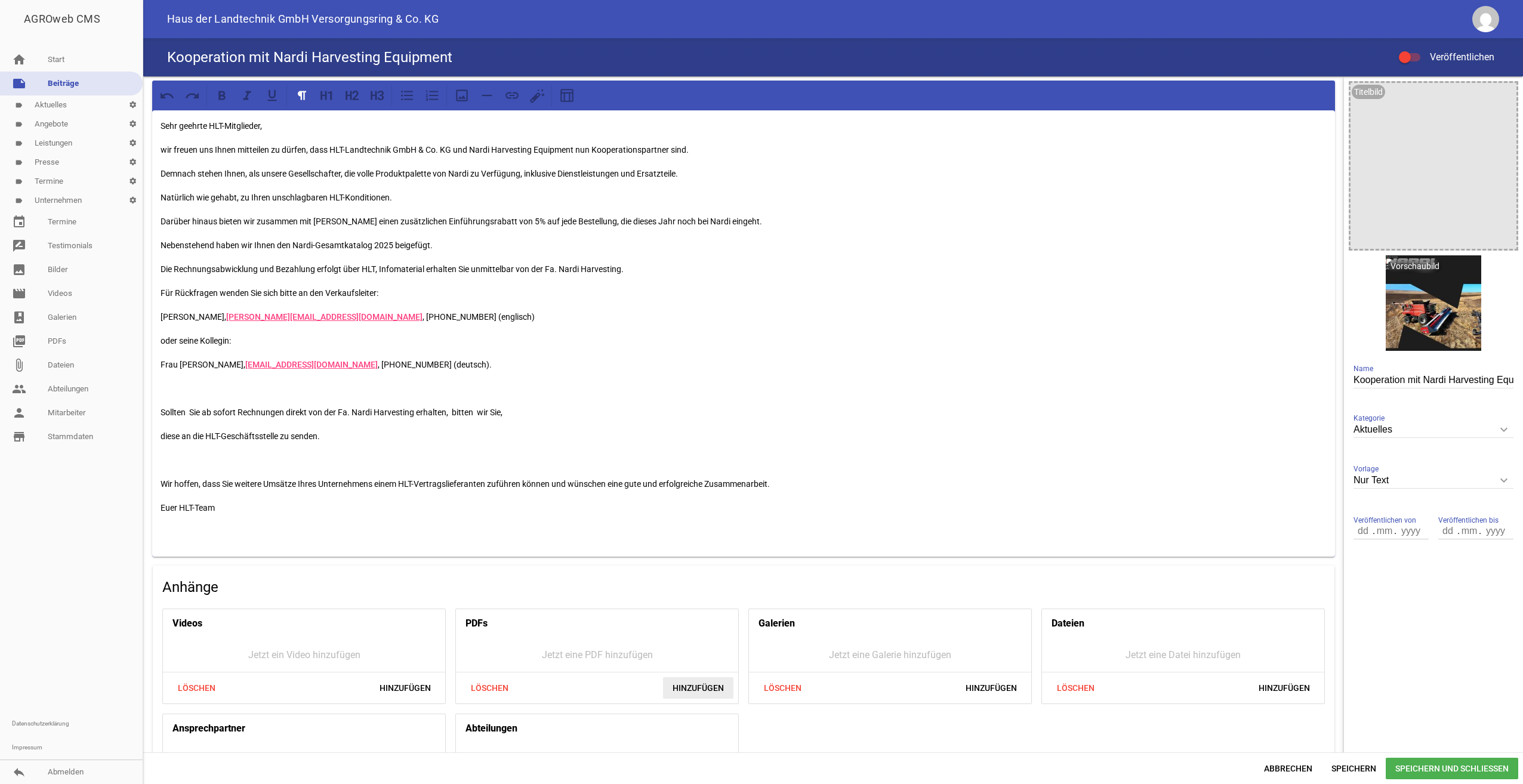
click at [692, 686] on span "Hinzufügen" at bounding box center [698, 688] width 71 height 21
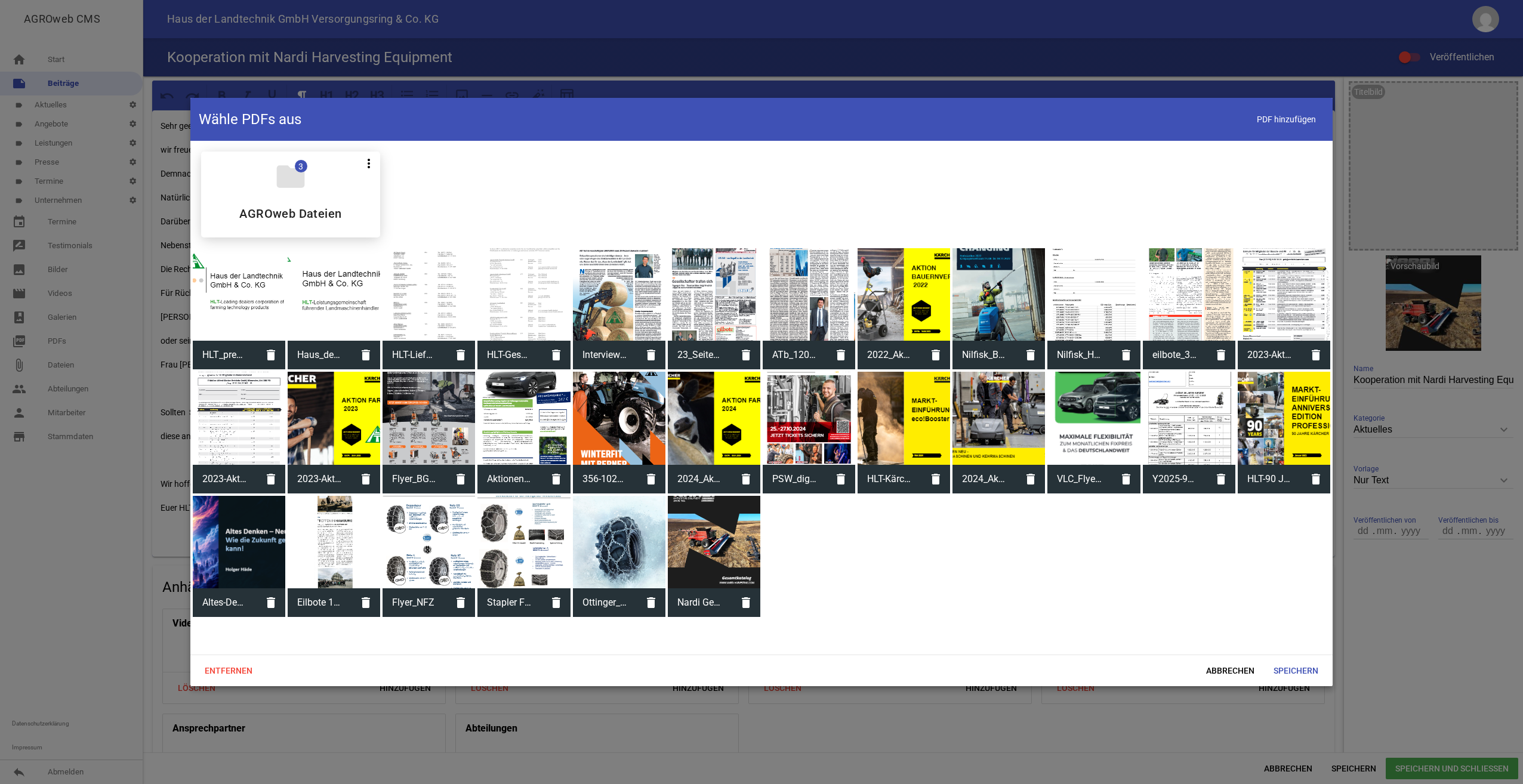
click at [740, 554] on div at bounding box center [714, 542] width 93 height 93
click at [1289, 672] on span "Speichern" at bounding box center [1296, 670] width 64 height 21
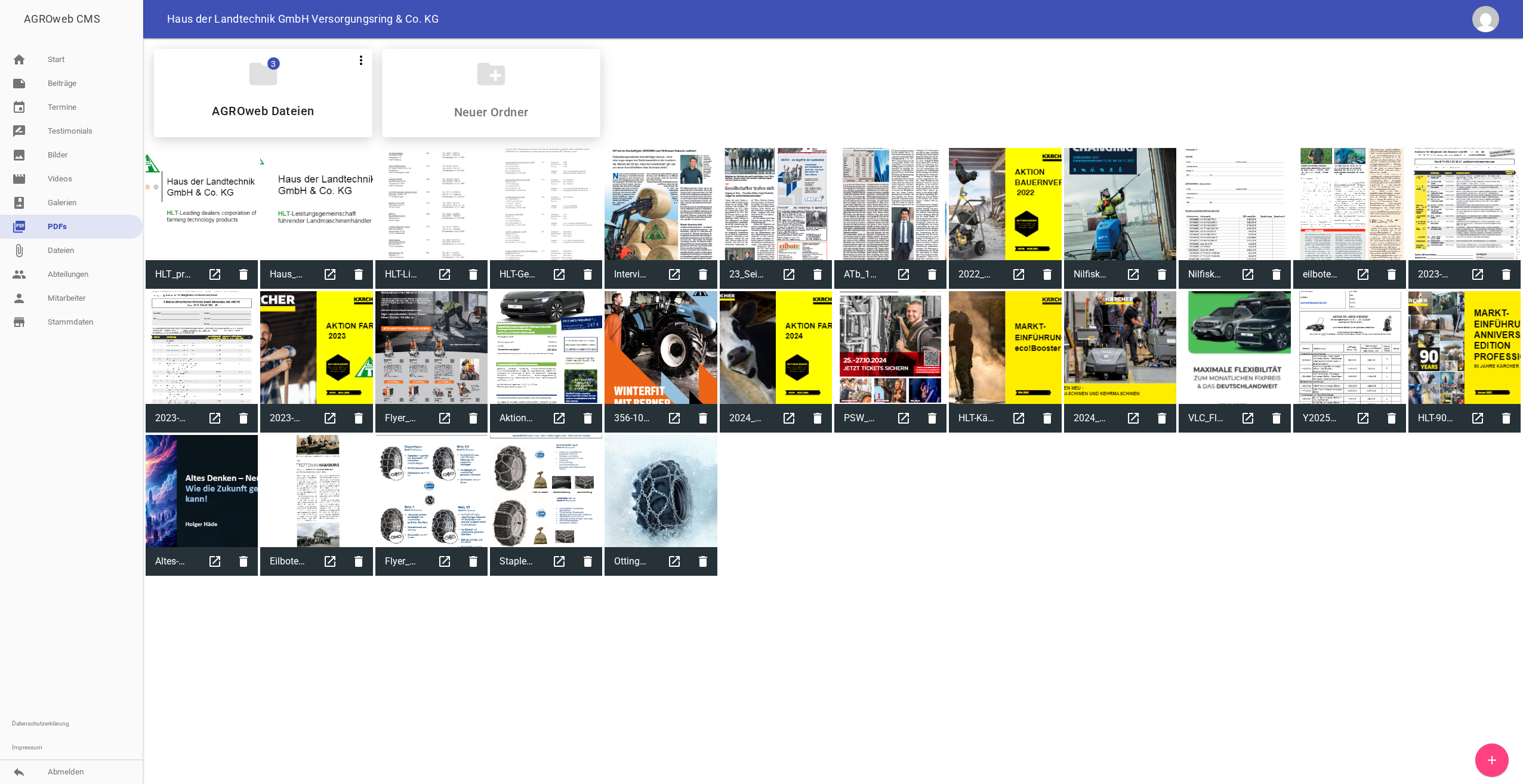
click at [899, 522] on div "folder 3 more_vert Teilen Bearbeiten Löschen AGROweb Dateien create_new_folder …" at bounding box center [833, 308] width 1380 height 540
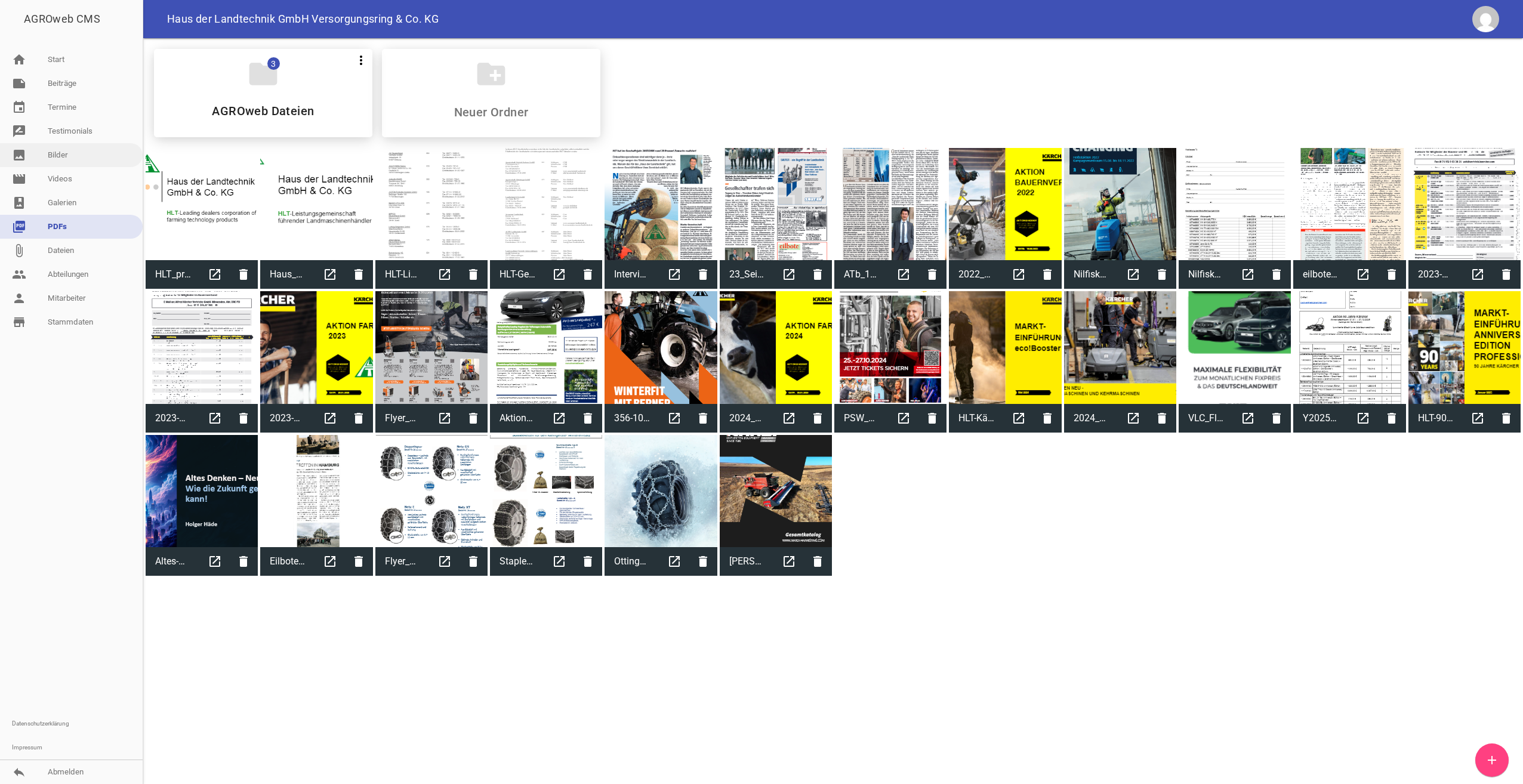
click at [78, 161] on link "image Bilder" at bounding box center [71, 155] width 142 height 24
